Goal: Information Seeking & Learning: Find specific fact

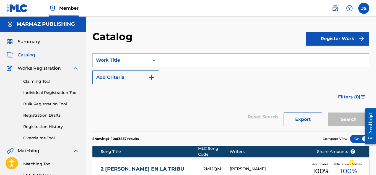
scroll to position [11, 0]
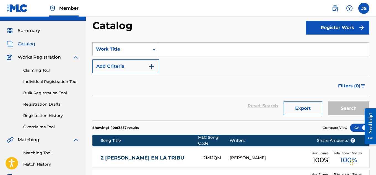
drag, startPoint x: 178, startPoint y: 114, endPoint x: 315, endPoint y: 132, distance: 138.0
click at [178, 114] on div "Reset Search Export Search" at bounding box center [230, 106] width 277 height 20
click at [183, 54] on input "Search Form" at bounding box center [264, 49] width 210 height 13
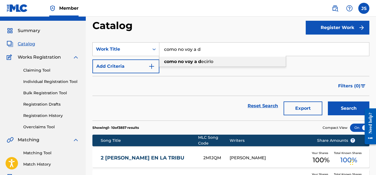
click at [198, 64] on span "Search Form" at bounding box center [197, 61] width 1 height 5
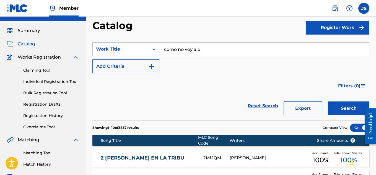
type input "como no voy a decirlo"
click at [328, 101] on button "Search" at bounding box center [348, 108] width 41 height 14
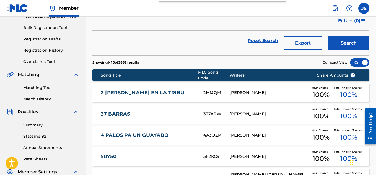
scroll to position [0, 0]
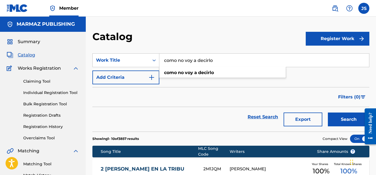
click at [328, 113] on button "Search" at bounding box center [348, 120] width 41 height 14
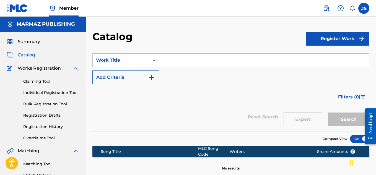
click at [28, 67] on span "Works Registration" at bounding box center [39, 68] width 43 height 7
click at [28, 70] on span "Works Registration" at bounding box center [39, 68] width 43 height 7
click at [33, 82] on link "Claiming Tool" at bounding box center [51, 82] width 56 height 6
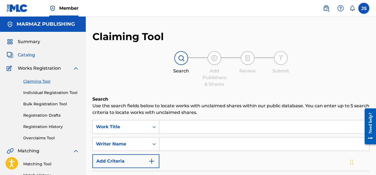
click at [29, 53] on span "Catalog" at bounding box center [26, 55] width 17 height 7
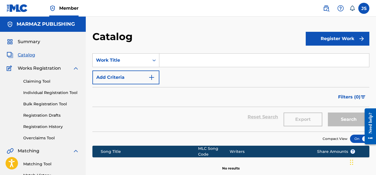
click at [173, 55] on input "Search Form" at bounding box center [264, 60] width 210 height 13
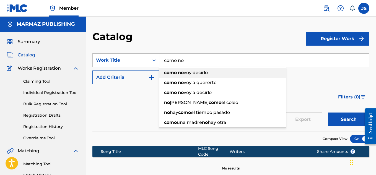
click at [191, 72] on span "voy decirlo" at bounding box center [196, 72] width 24 height 5
type input "como no voy decirlo"
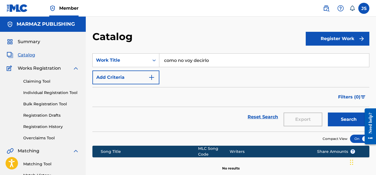
click at [328, 113] on button "Search" at bounding box center [348, 120] width 41 height 14
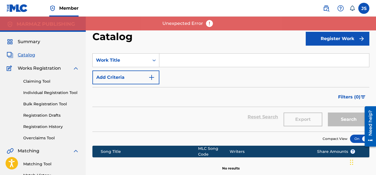
click at [211, 22] on img at bounding box center [209, 23] width 8 height 8
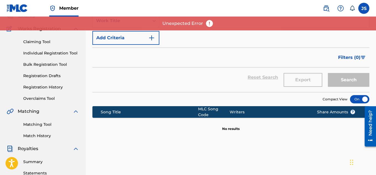
scroll to position [40, 0]
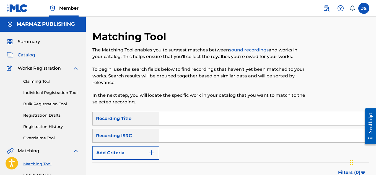
click at [27, 52] on span "Catalog" at bounding box center [26, 55] width 17 height 7
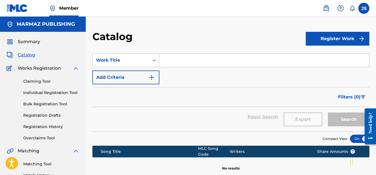
click at [206, 62] on input "Search Form" at bounding box center [264, 60] width 210 height 13
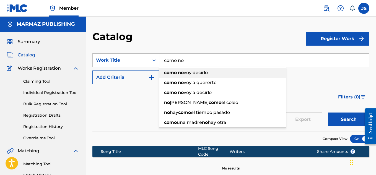
click at [196, 74] on span "voy decirlo" at bounding box center [196, 72] width 24 height 5
type input "como no voy decirlo"
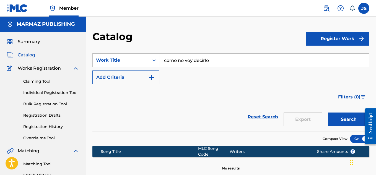
click at [328, 113] on button "Search" at bounding box center [348, 120] width 41 height 14
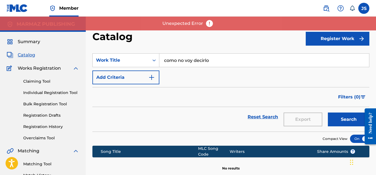
click at [208, 25] on img at bounding box center [209, 23] width 8 height 8
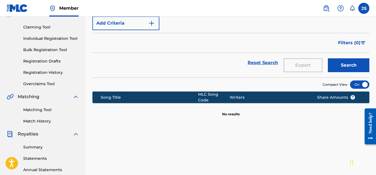
scroll to position [55, 0]
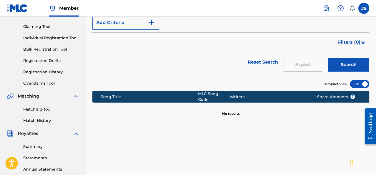
click at [29, 96] on span "Matching" at bounding box center [29, 96] width 22 height 7
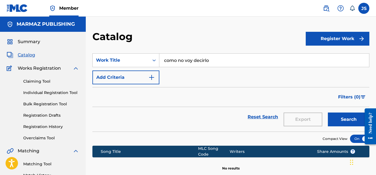
click at [27, 59] on div "Summary Catalog Works Registration Claiming Tool Individual Registration Tool B…" at bounding box center [43, 174] width 86 height 285
click at [26, 54] on span "Catalog" at bounding box center [26, 55] width 17 height 7
click at [18, 54] on span "Catalog" at bounding box center [26, 55] width 17 height 7
click at [236, 58] on input "como no voy decirlo" at bounding box center [264, 60] width 210 height 13
click at [328, 113] on button "Search" at bounding box center [348, 120] width 41 height 14
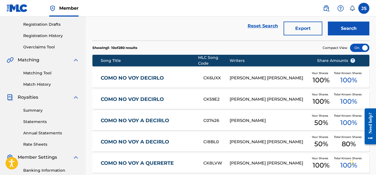
scroll to position [91, 0]
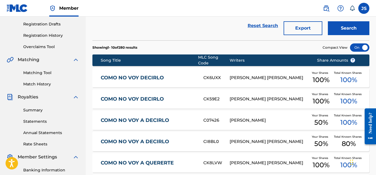
click at [145, 75] on link "COMO NO VOY DECIRLO" at bounding box center [148, 78] width 95 height 6
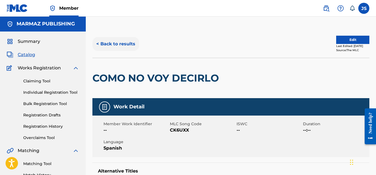
click at [123, 41] on button "< Back to results" at bounding box center [115, 44] width 47 height 14
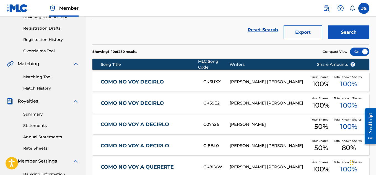
scroll to position [92, 0]
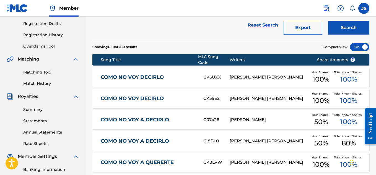
click at [147, 118] on link "COMO NO VOY A DECIRLO" at bounding box center [148, 120] width 95 height 6
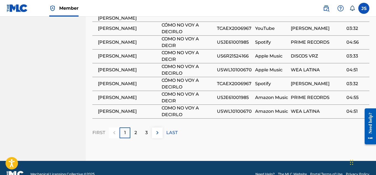
scroll to position [478, 0]
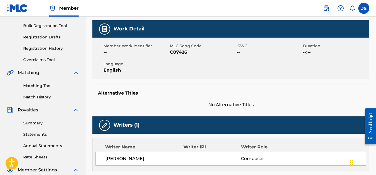
scroll to position [0, 0]
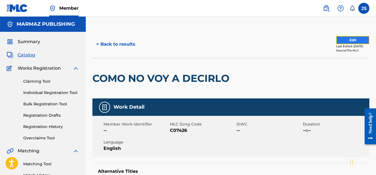
click at [350, 40] on button "Edit" at bounding box center [352, 40] width 33 height 8
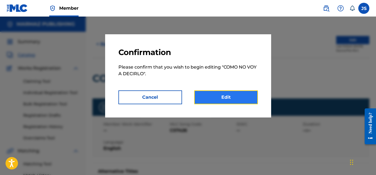
click at [224, 96] on link "Edit" at bounding box center [226, 97] width 64 height 14
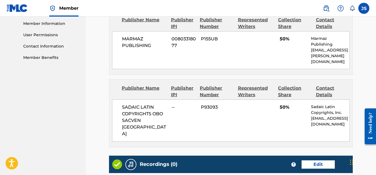
scroll to position [309, 0]
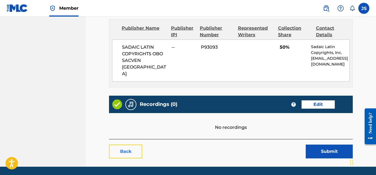
click at [131, 145] on link "Back" at bounding box center [125, 152] width 33 height 14
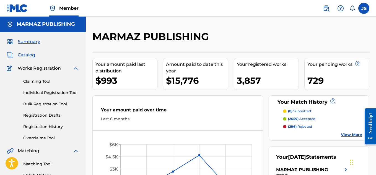
click at [25, 56] on span "Catalog" at bounding box center [26, 55] width 17 height 7
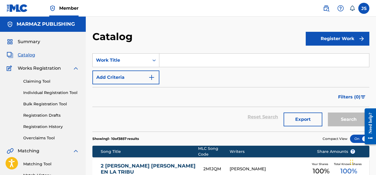
click at [169, 65] on input "Search Form" at bounding box center [264, 60] width 210 height 13
click at [189, 59] on input "Search Form" at bounding box center [264, 60] width 210 height 13
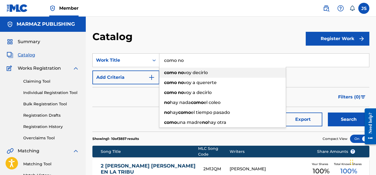
click at [194, 72] on span "voy decirlo" at bounding box center [196, 72] width 24 height 5
type input "como no voy decirlo"
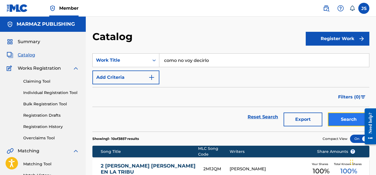
click at [335, 117] on button "Search" at bounding box center [348, 120] width 41 height 14
click at [335, 117] on div "Search" at bounding box center [347, 117] width 44 height 20
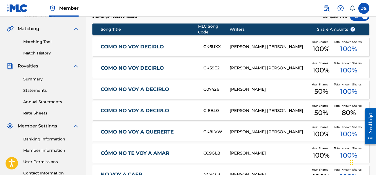
scroll to position [126, 0]
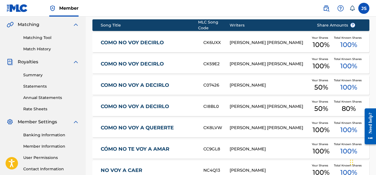
click at [145, 83] on link "COMO NO VOY A DECIRLO" at bounding box center [148, 85] width 95 height 6
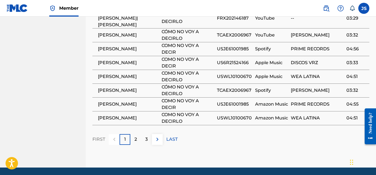
scroll to position [471, 0]
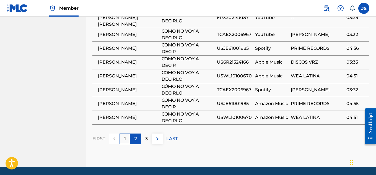
click at [135, 135] on p "2" at bounding box center [135, 138] width 2 height 7
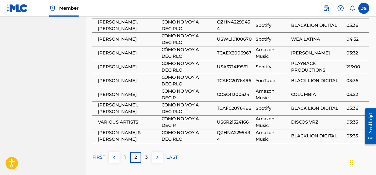
scroll to position [446, 0]
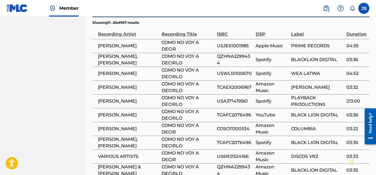
scroll to position [467, 0]
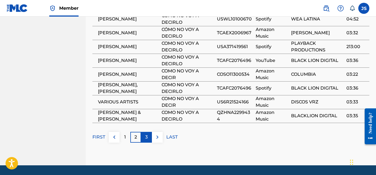
click at [145, 134] on p "3" at bounding box center [146, 137] width 2 height 7
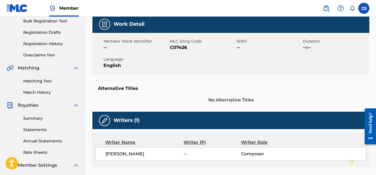
scroll to position [0, 0]
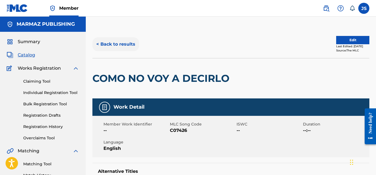
click at [127, 43] on button "< Back to results" at bounding box center [115, 44] width 47 height 14
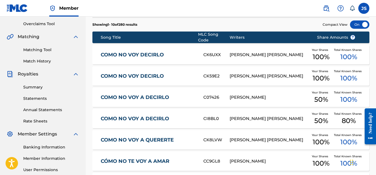
scroll to position [117, 0]
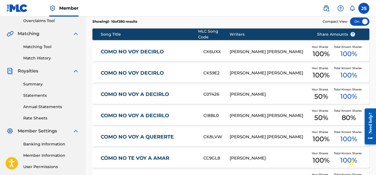
click at [144, 91] on link "COMO NO VOY A DECIRLO" at bounding box center [148, 94] width 95 height 6
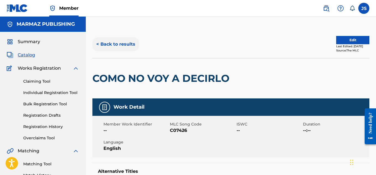
click at [121, 45] on button "< Back to results" at bounding box center [115, 44] width 47 height 14
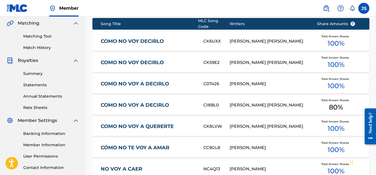
scroll to position [128, 0]
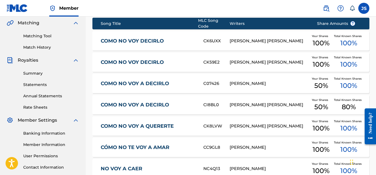
click at [160, 102] on link "COMO NO VOY A DECIRLO" at bounding box center [148, 105] width 95 height 6
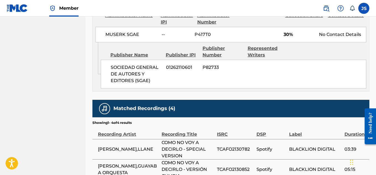
scroll to position [338, 0]
